Goal: Task Accomplishment & Management: Use online tool/utility

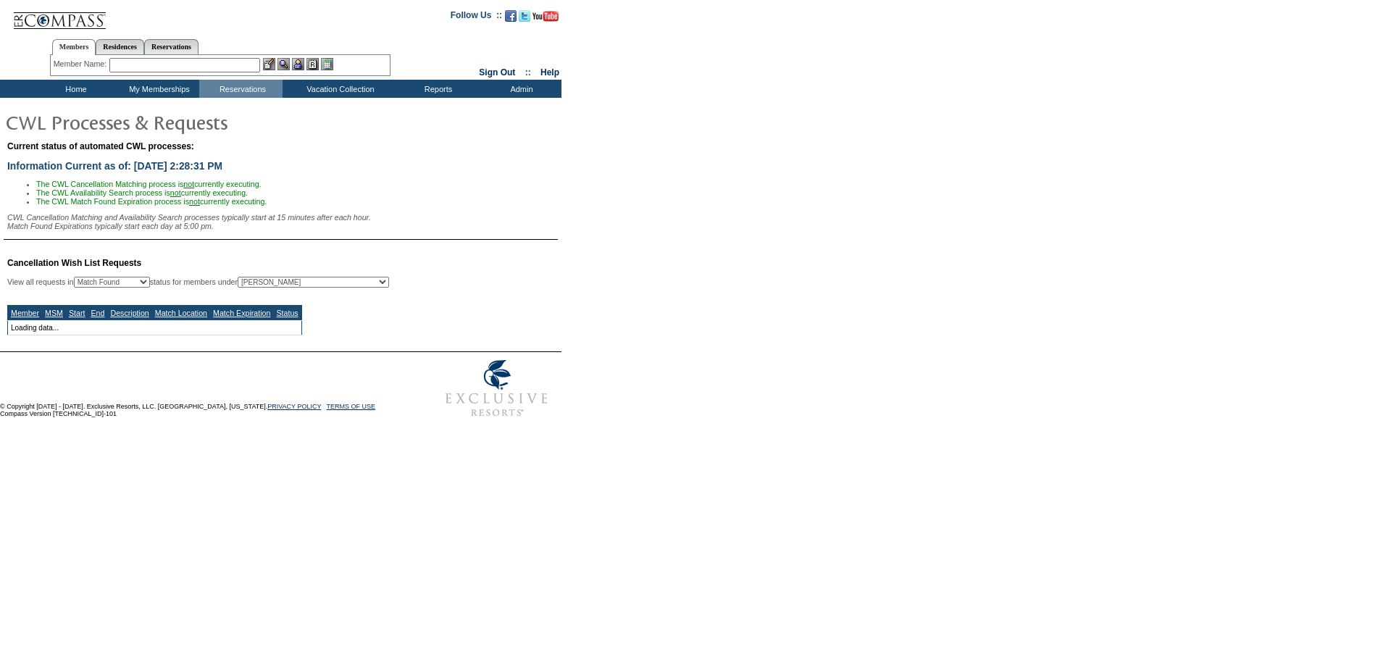
select select "50"
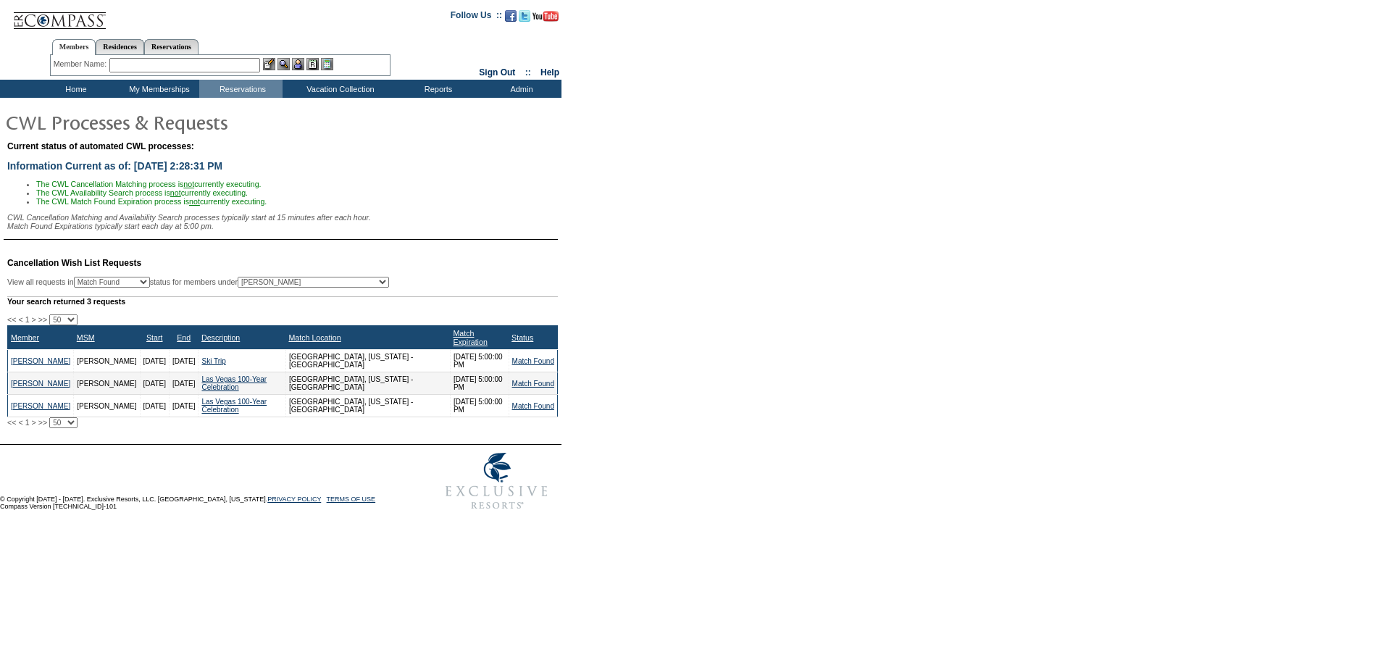
click at [132, 67] on input "text" at bounding box center [184, 65] width 151 height 14
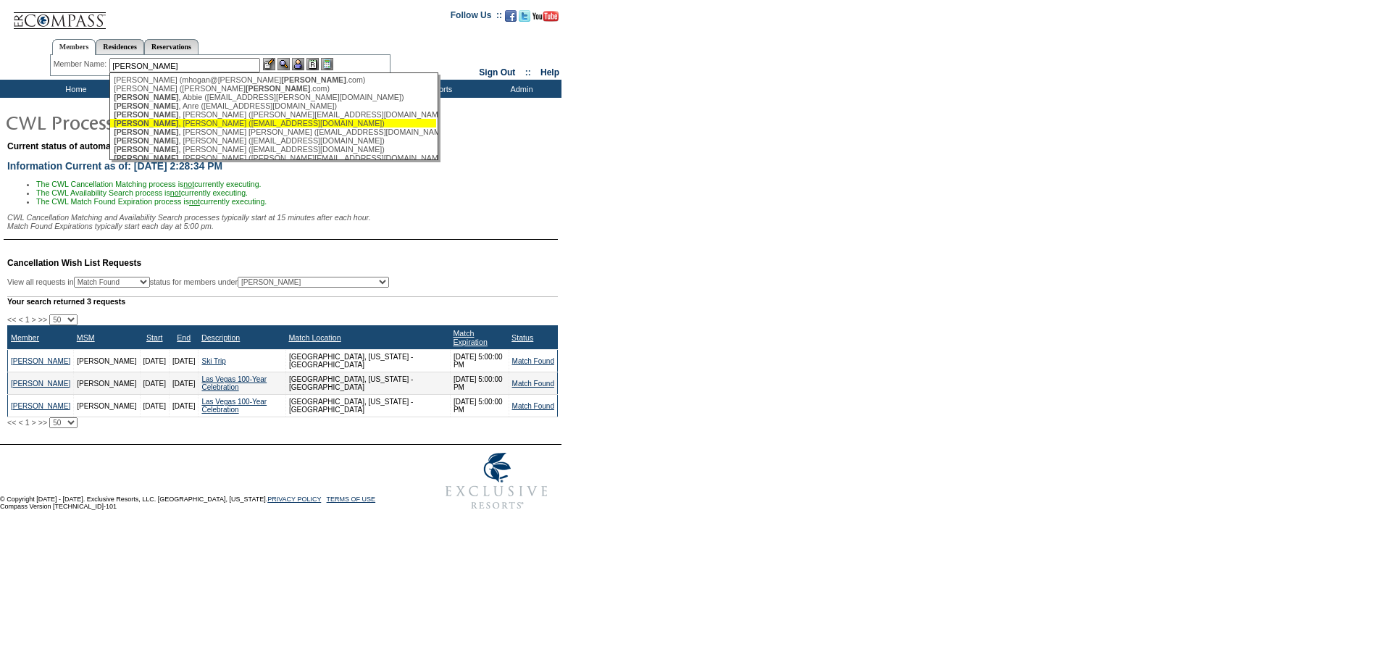
scroll to position [11, 0]
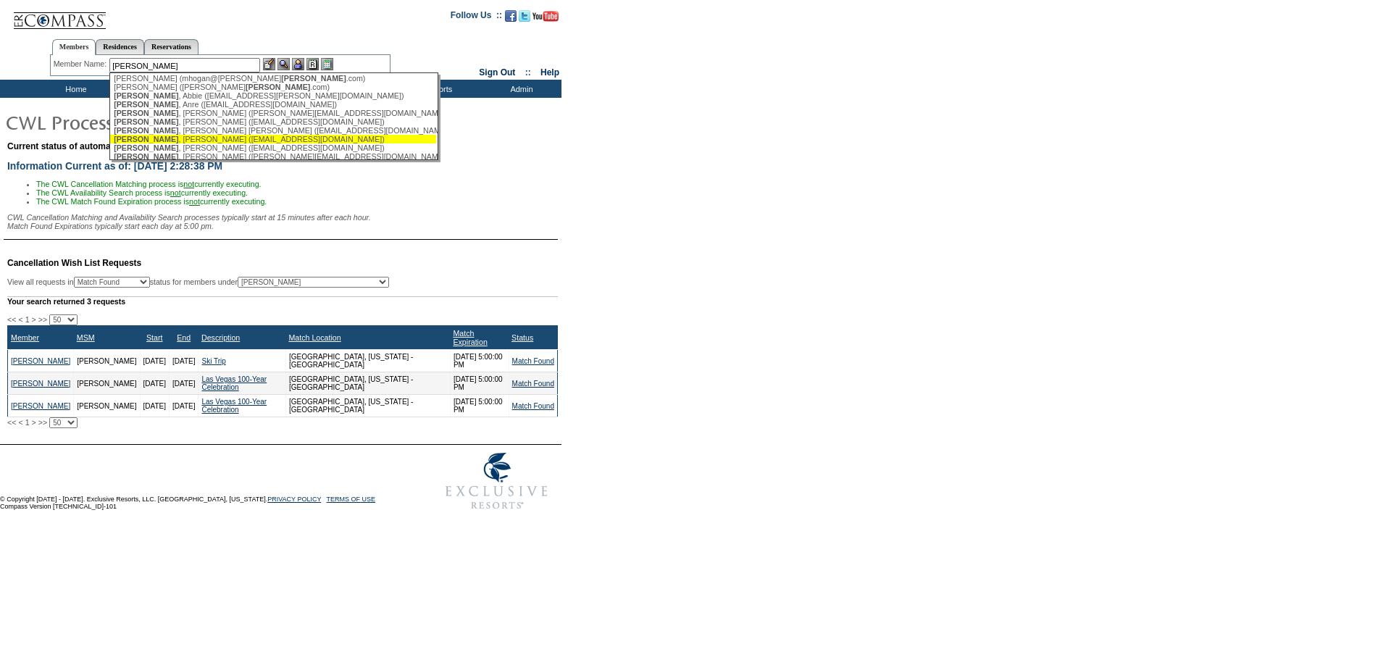
click at [225, 143] on div "[PERSON_NAME] ([EMAIL_ADDRESS][DOMAIN_NAME])" at bounding box center [273, 139] width 319 height 9
type input "[PERSON_NAME] ([EMAIL_ADDRESS][DOMAIN_NAME])"
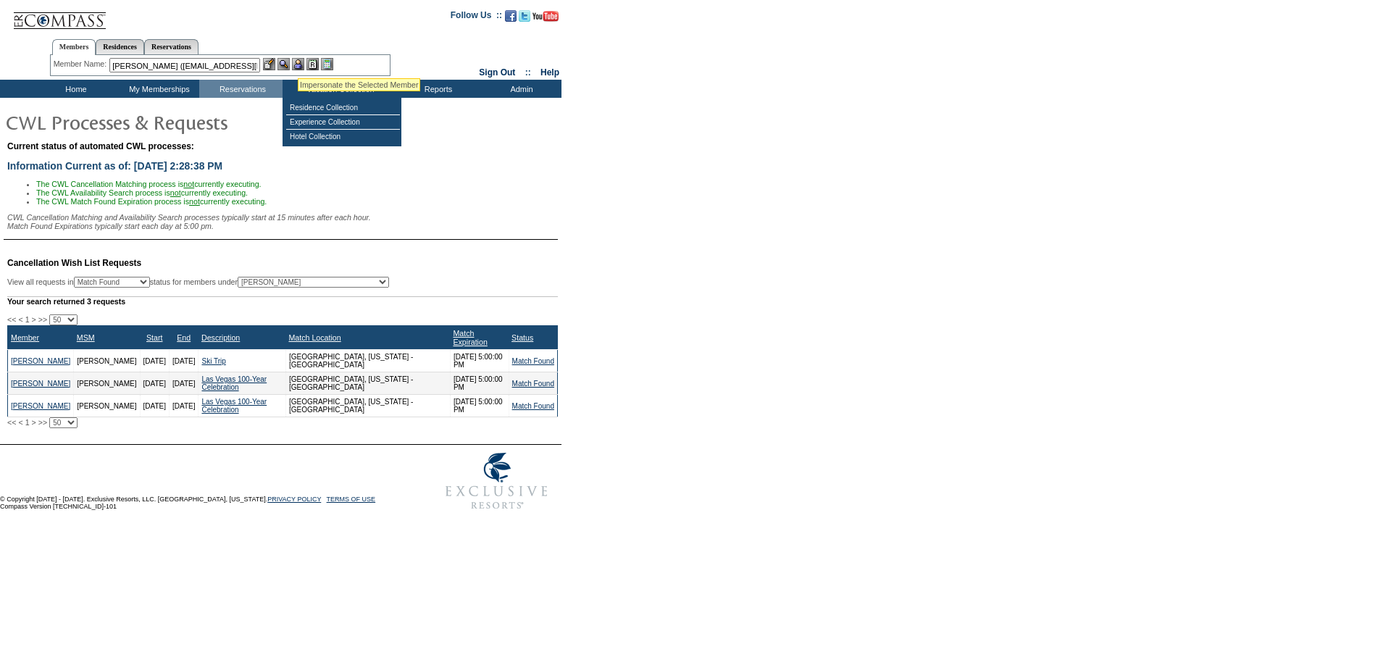
click at [298, 61] on img at bounding box center [298, 64] width 12 height 12
click at [288, 61] on img at bounding box center [283, 64] width 12 height 12
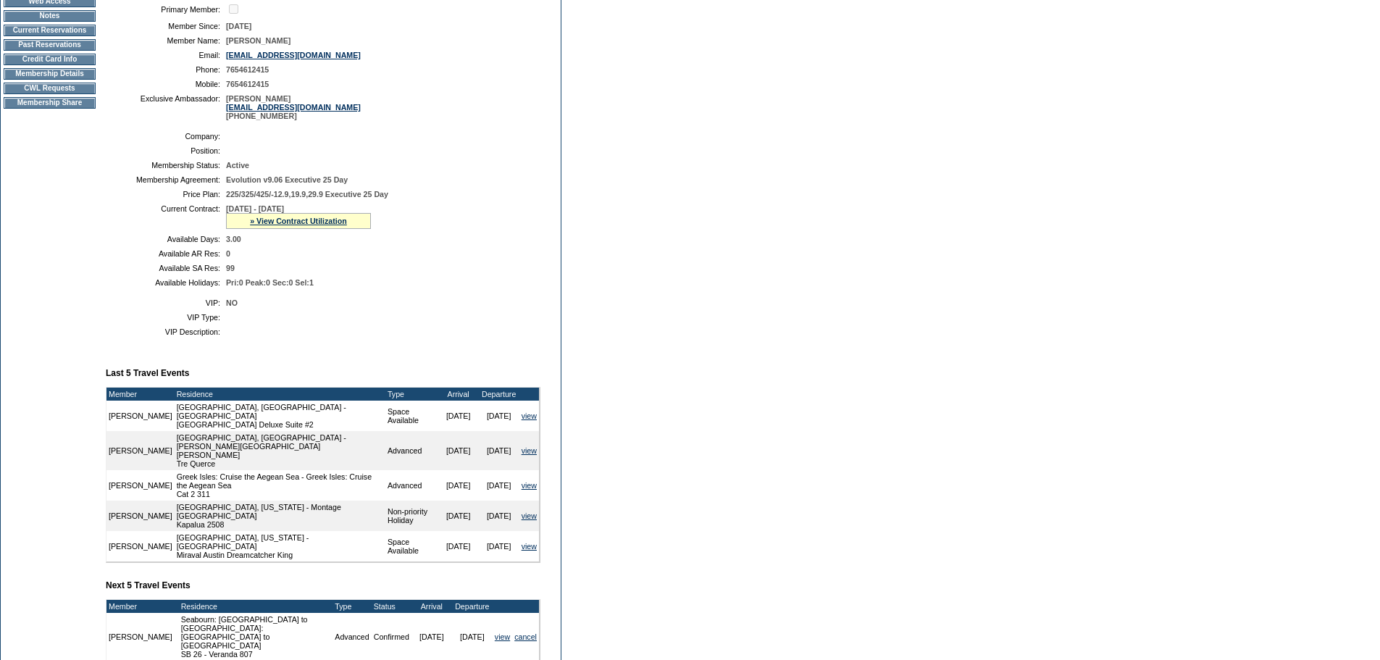
scroll to position [201, 0]
click at [328, 225] on link "» View Contract Utilization" at bounding box center [298, 220] width 97 height 9
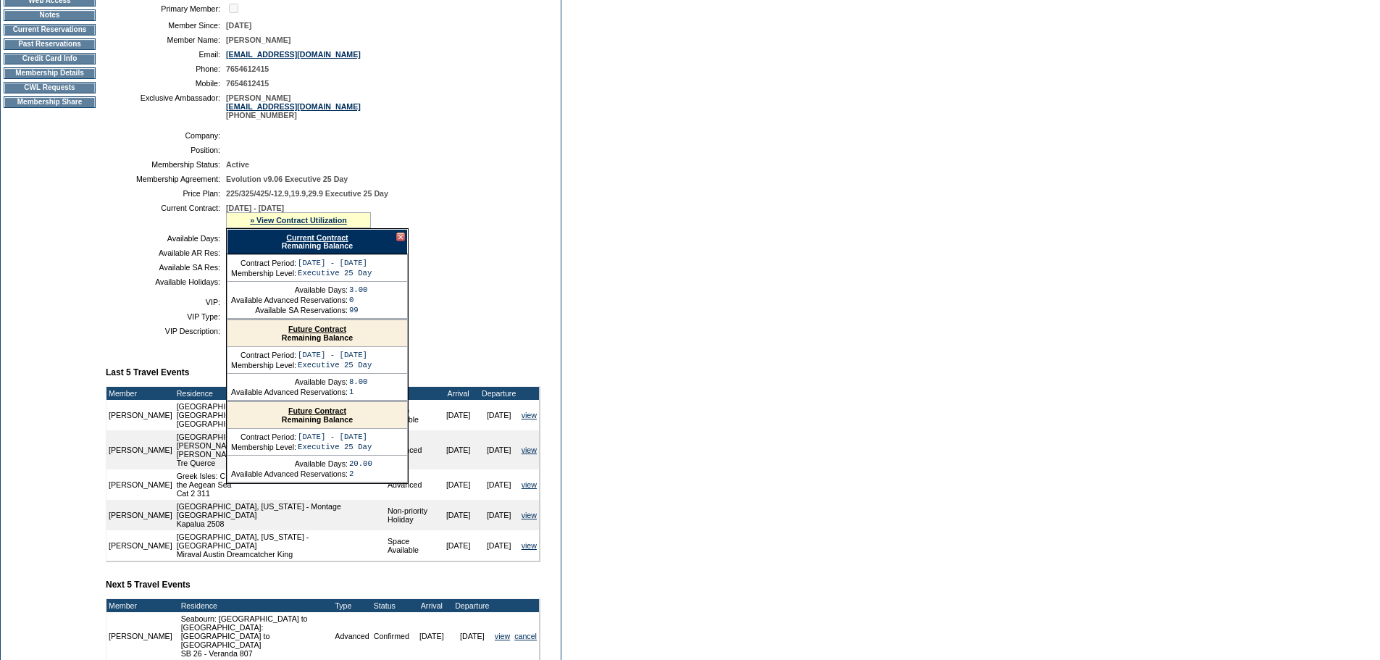
click at [331, 333] on link "Future Contract" at bounding box center [317, 328] width 58 height 9
click at [67, 93] on td "CWL Requests" at bounding box center [50, 88] width 92 height 12
